Goal: Information Seeking & Learning: Learn about a topic

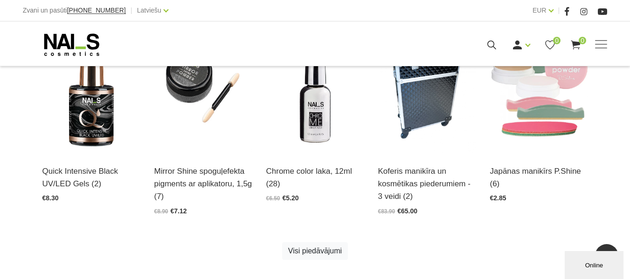
scroll to position [503, 0]
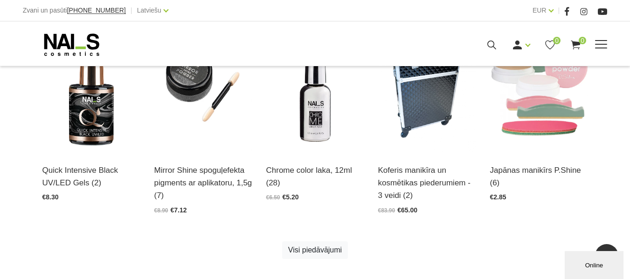
click at [0, 0] on link "Bāzes, topi un praimeri" at bounding box center [0, 0] width 0 height 0
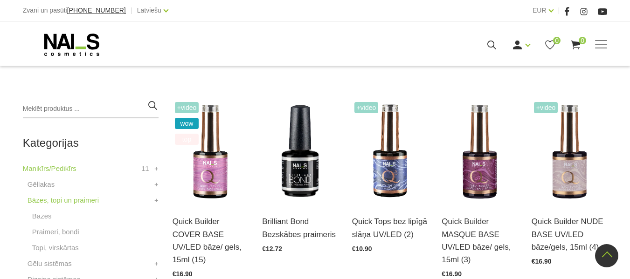
scroll to position [188, 0]
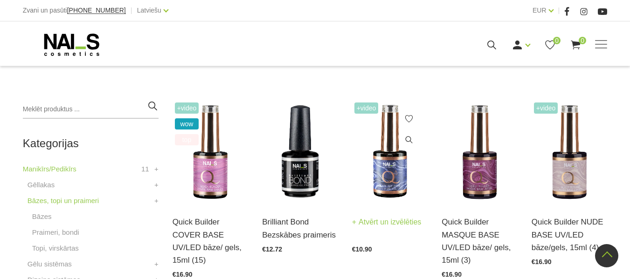
click at [404, 179] on img at bounding box center [390, 152] width 76 height 104
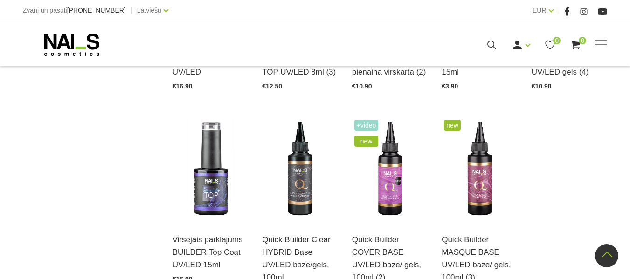
scroll to position [1090, 0]
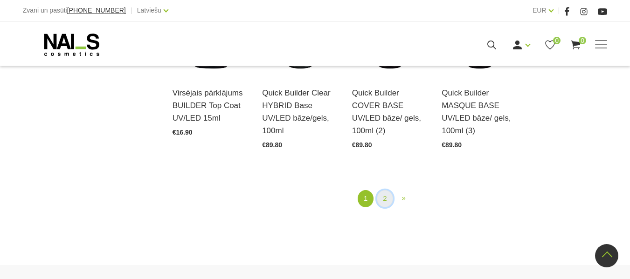
click at [381, 196] on link "2" at bounding box center [385, 198] width 16 height 17
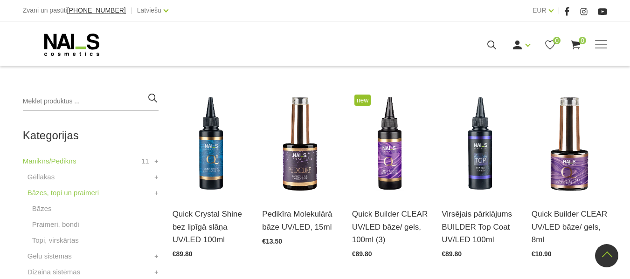
scroll to position [191, 0]
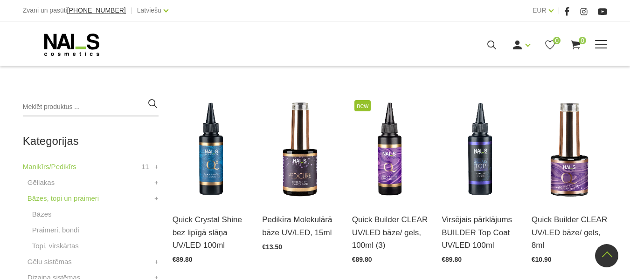
click at [0, 0] on link "Aksesuāri, piederumi" at bounding box center [0, 0] width 0 height 0
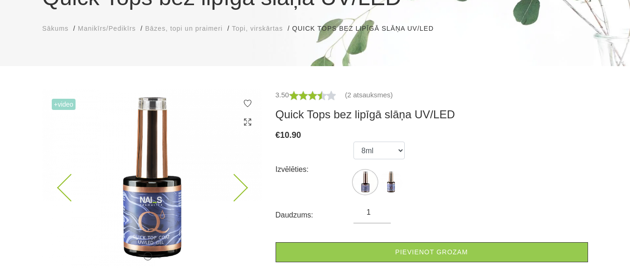
scroll to position [108, 0]
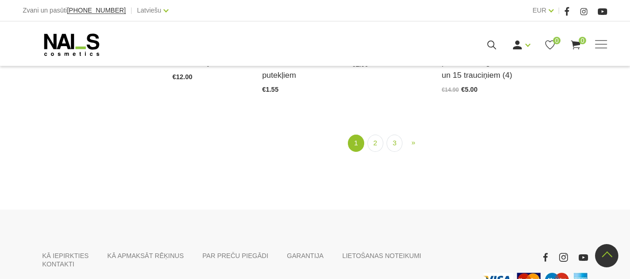
scroll to position [1147, 0]
click at [375, 140] on link "2" at bounding box center [375, 141] width 16 height 17
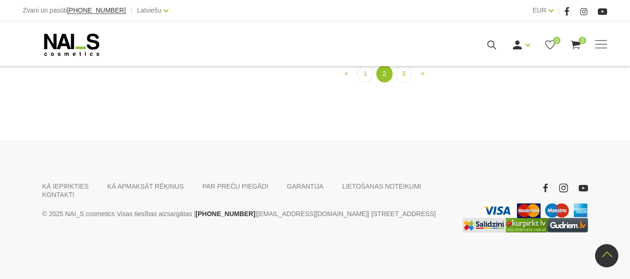
scroll to position [1080, 0]
click at [408, 83] on link "3" at bounding box center [404, 73] width 16 height 17
click at [0, 0] on link "Elektroierīces" at bounding box center [0, 0] width 0 height 0
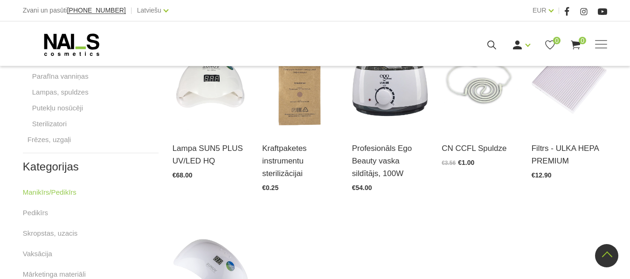
scroll to position [545, 0]
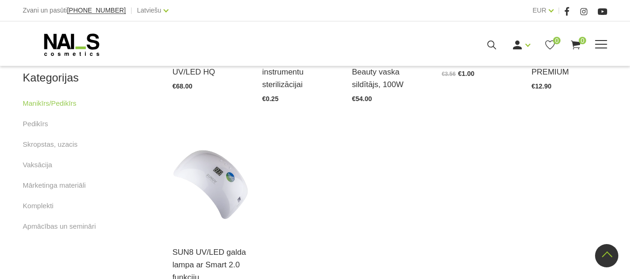
click at [0, 0] on link "Aksesuāri, piederumi" at bounding box center [0, 0] width 0 height 0
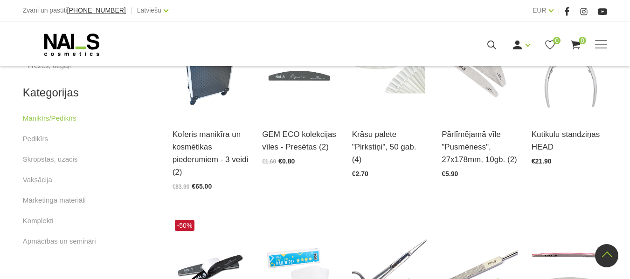
scroll to position [483, 0]
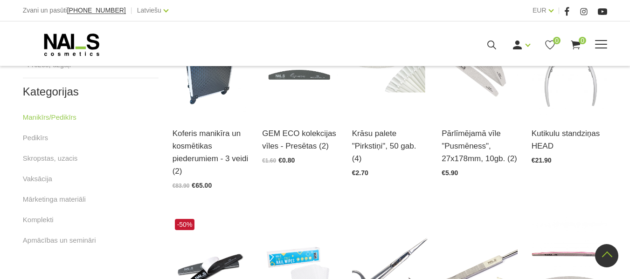
click at [0, 0] on link "Dažādi līdzekļi" at bounding box center [0, 0] width 0 height 0
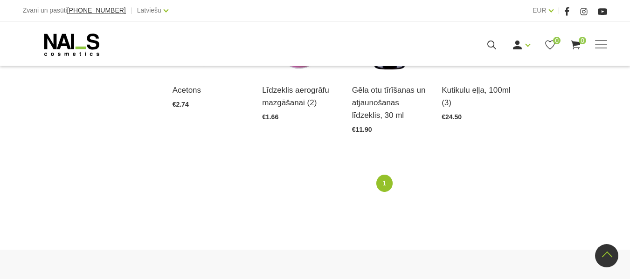
scroll to position [708, 0]
